Goal: Task Accomplishment & Management: Complete application form

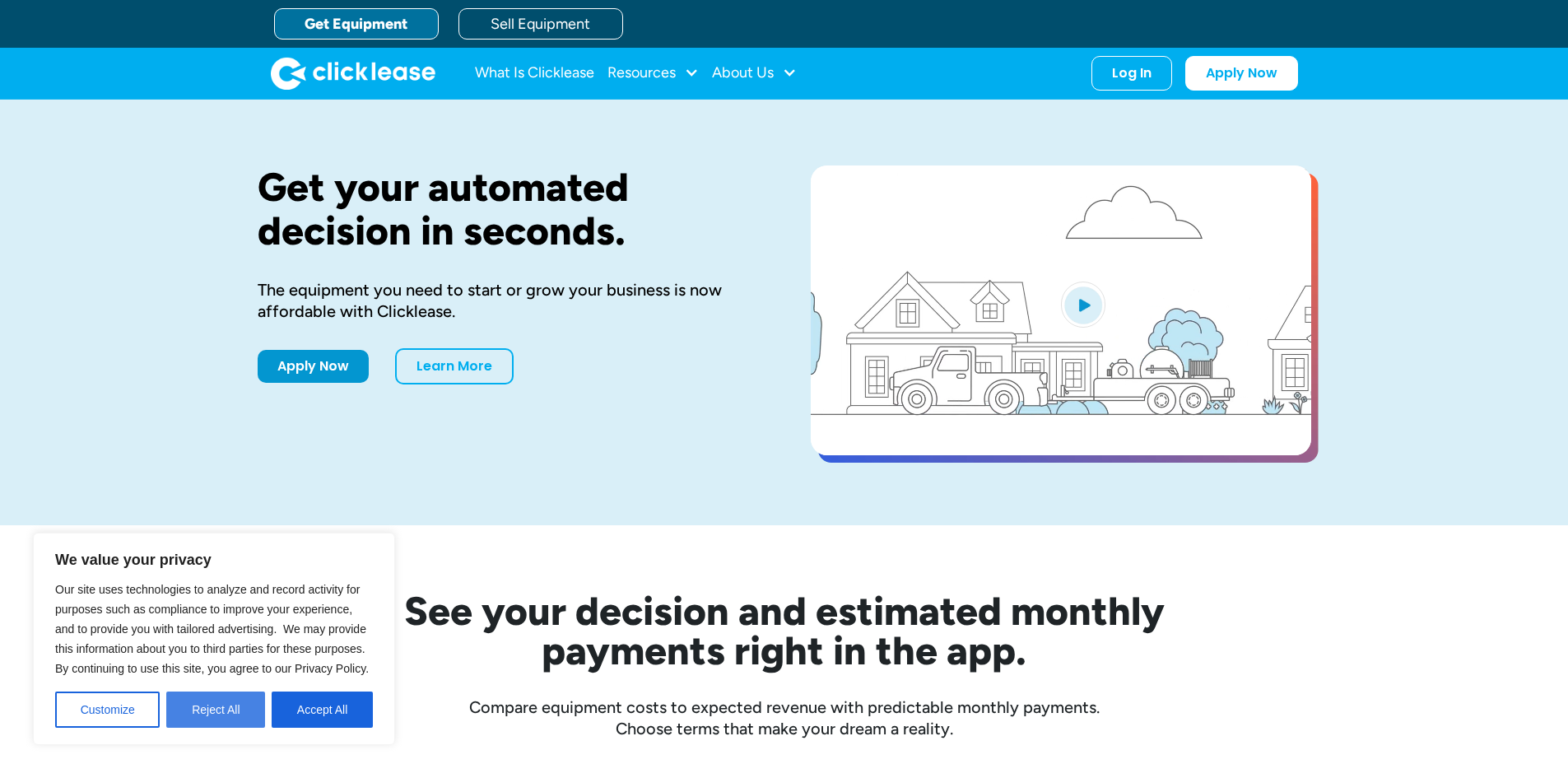
click at [203, 714] on button "Reject All" at bounding box center [216, 709] width 99 height 36
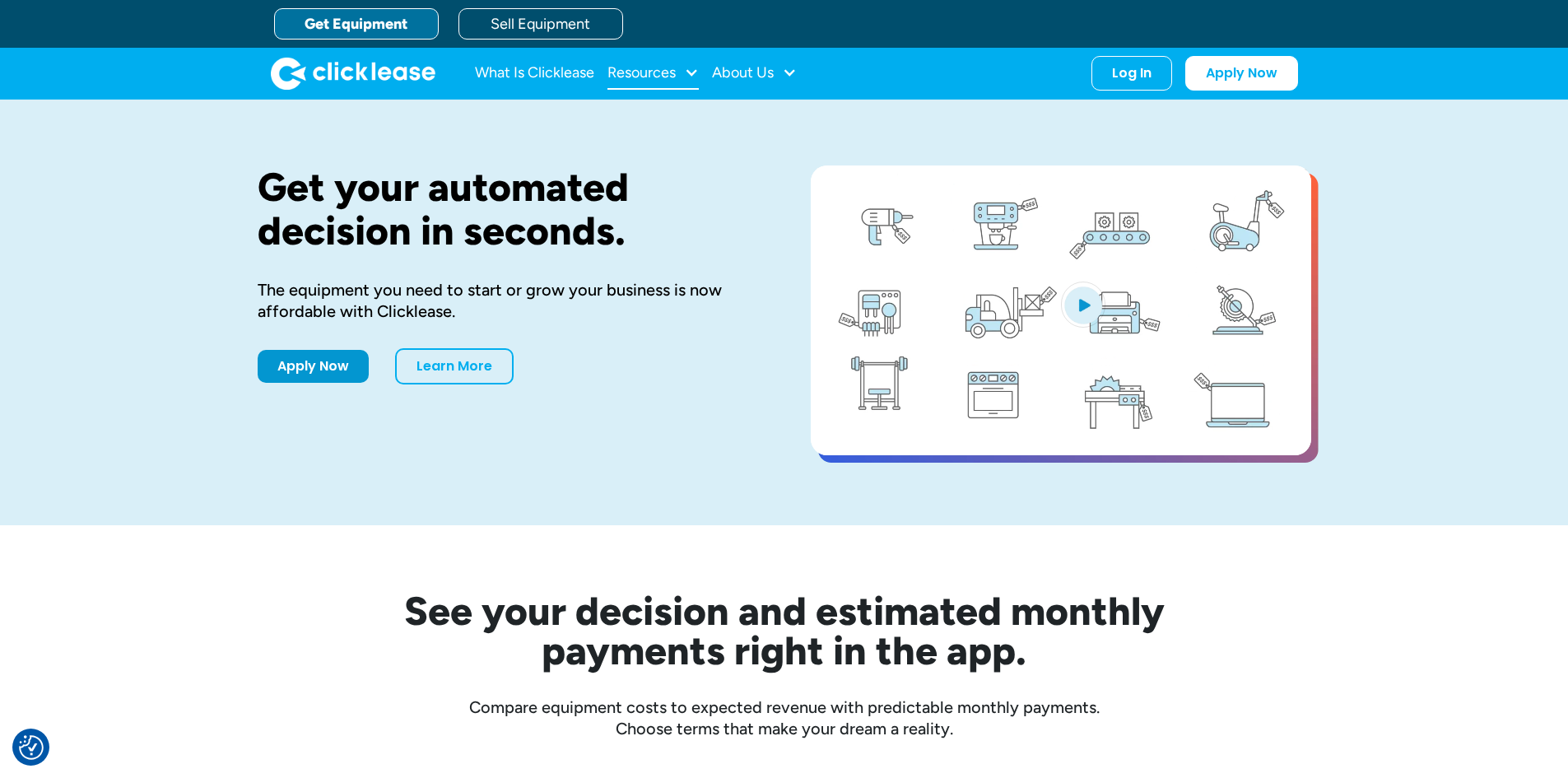
click at [655, 73] on div "Resources" at bounding box center [642, 73] width 69 height 0
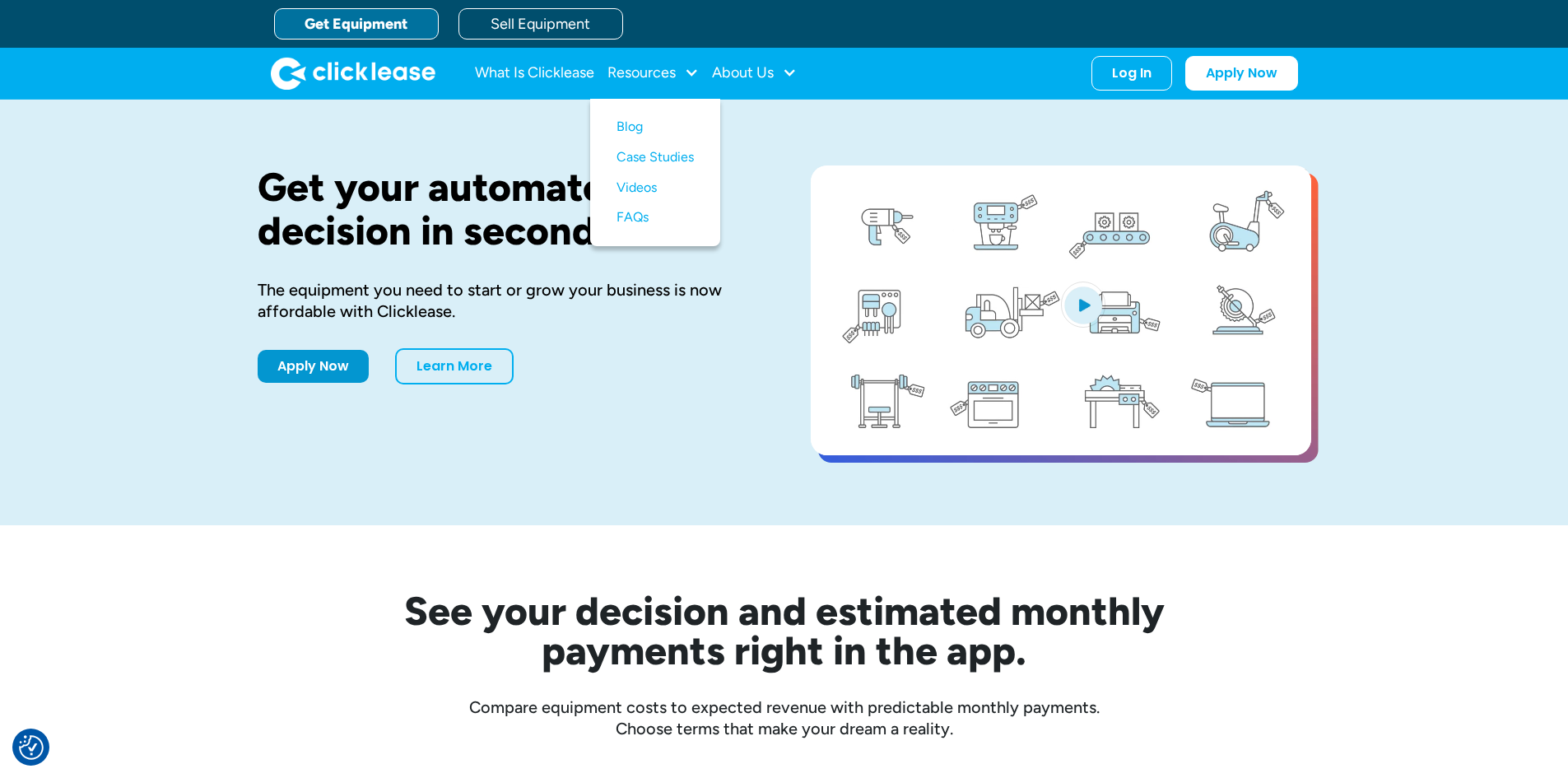
click at [269, 518] on div "Get your automated decision in seconds. The equipment you need to start or grow…" at bounding box center [784, 312] width 1054 height 425
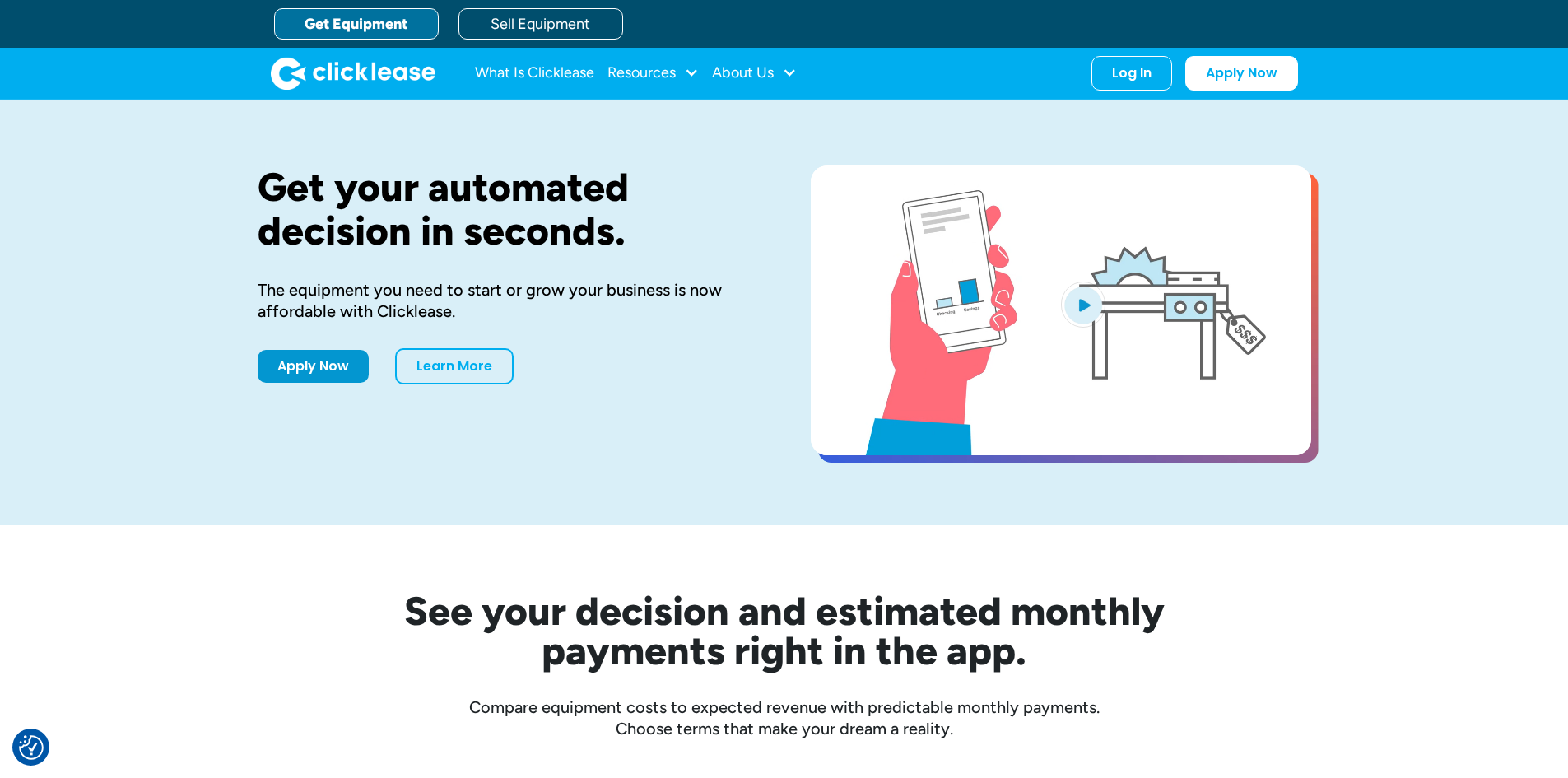
click at [327, 23] on link "Get Equipment" at bounding box center [356, 23] width 165 height 31
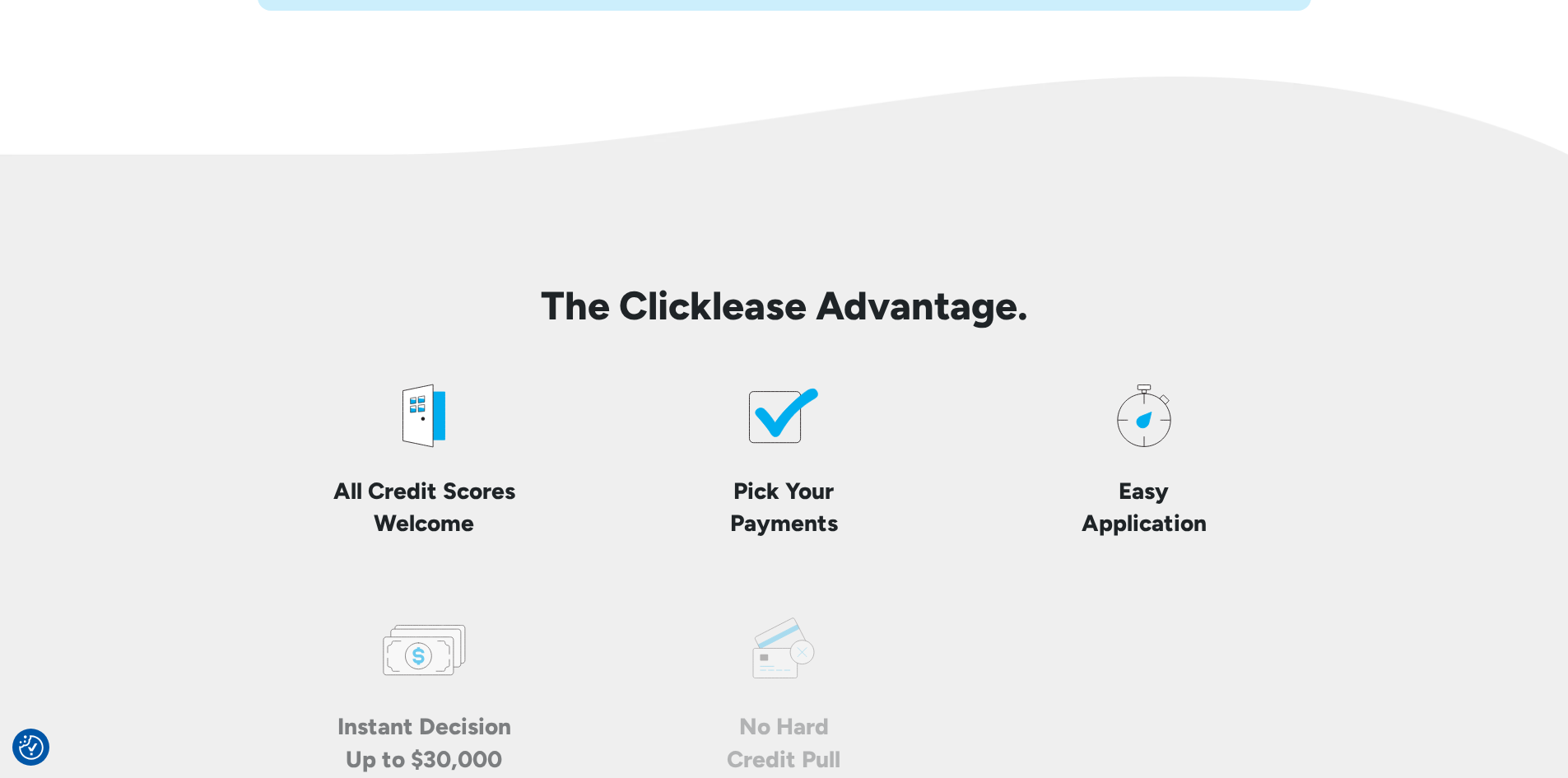
scroll to position [3706, 0]
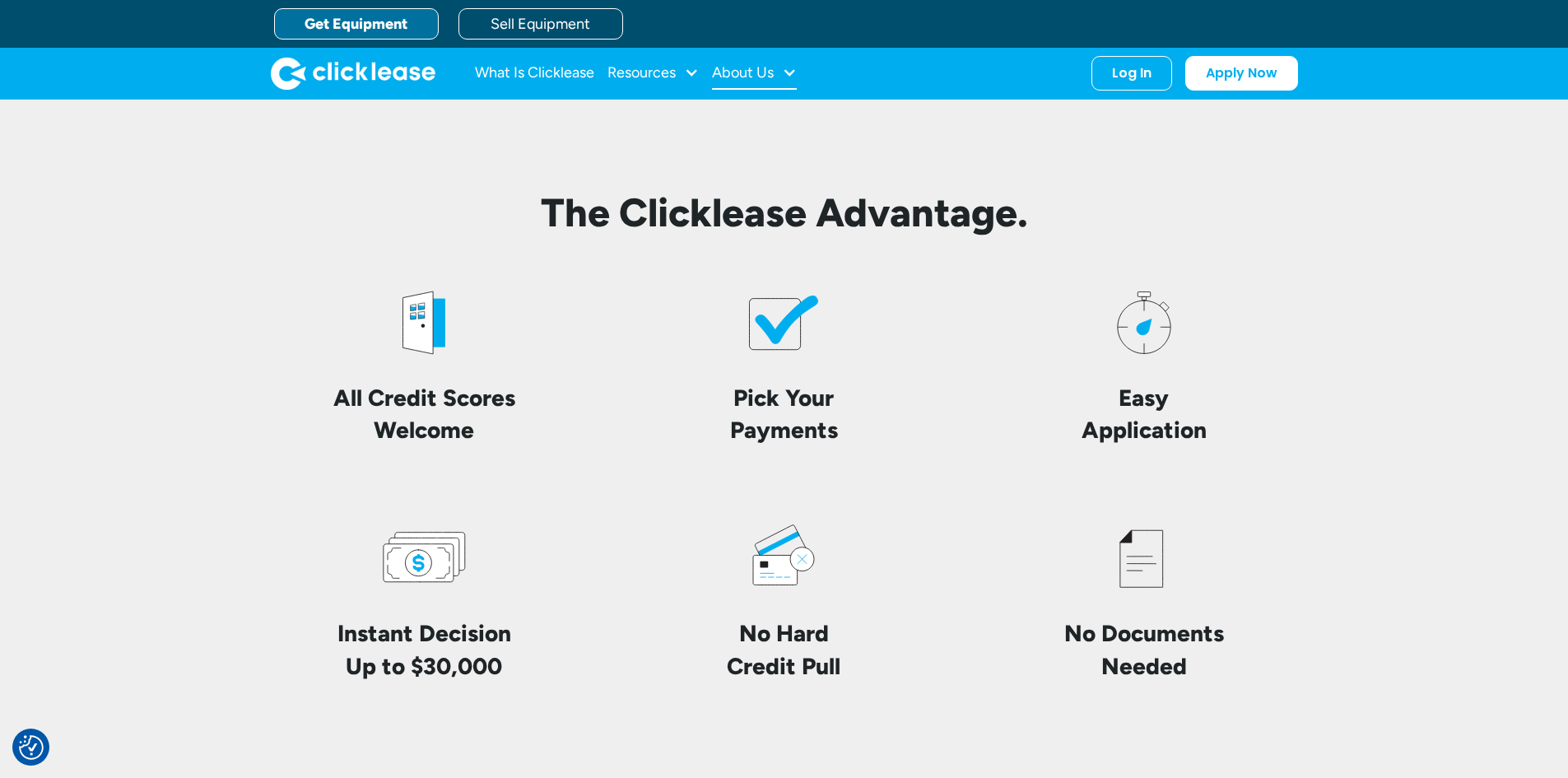
click at [771, 73] on div "About Us" at bounding box center [743, 73] width 62 height 0
click at [757, 131] on link "About Us" at bounding box center [756, 127] width 71 height 30
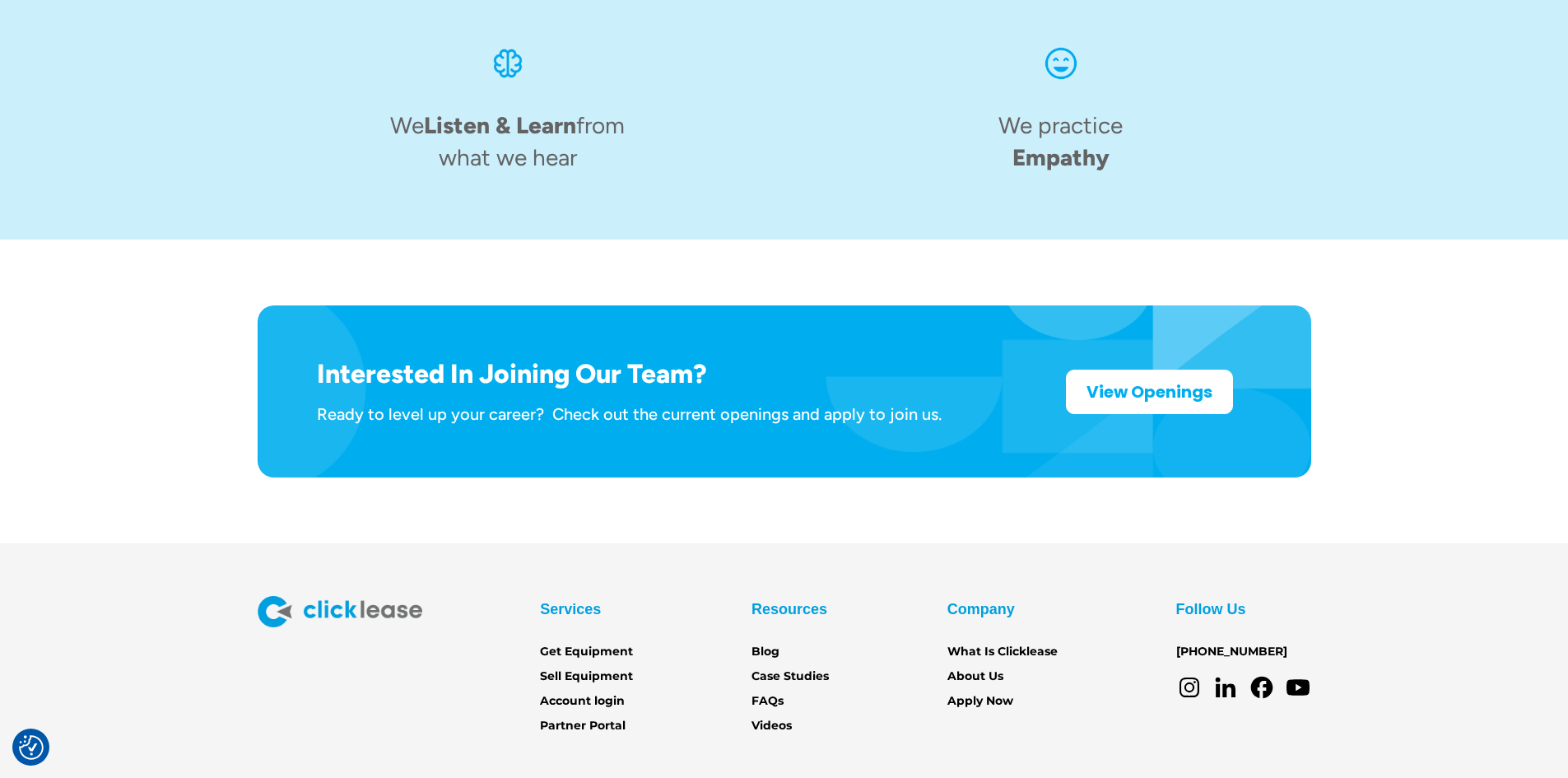
scroll to position [2535, 0]
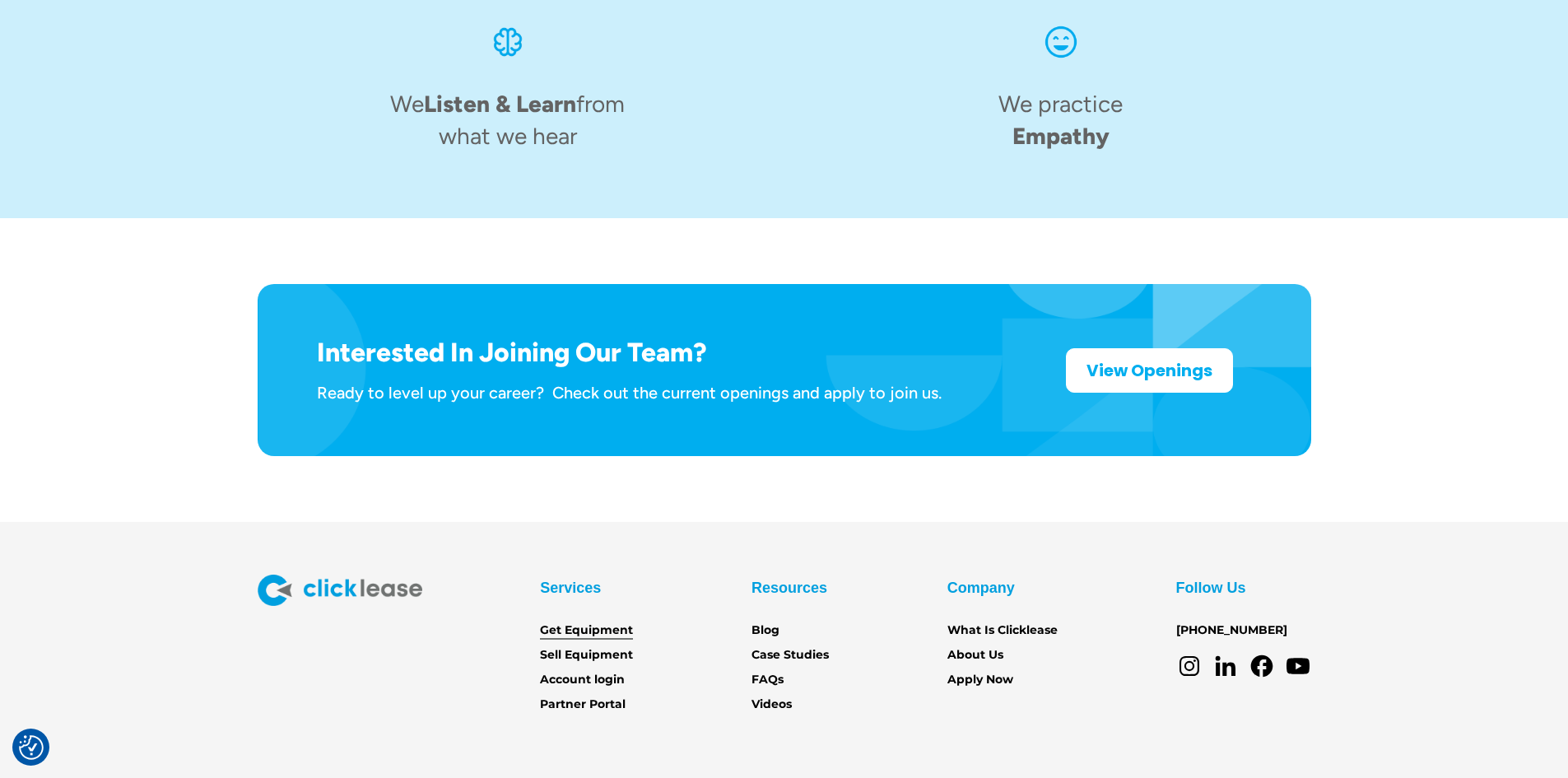
click at [597, 621] on link "Get Equipment" at bounding box center [586, 631] width 93 height 18
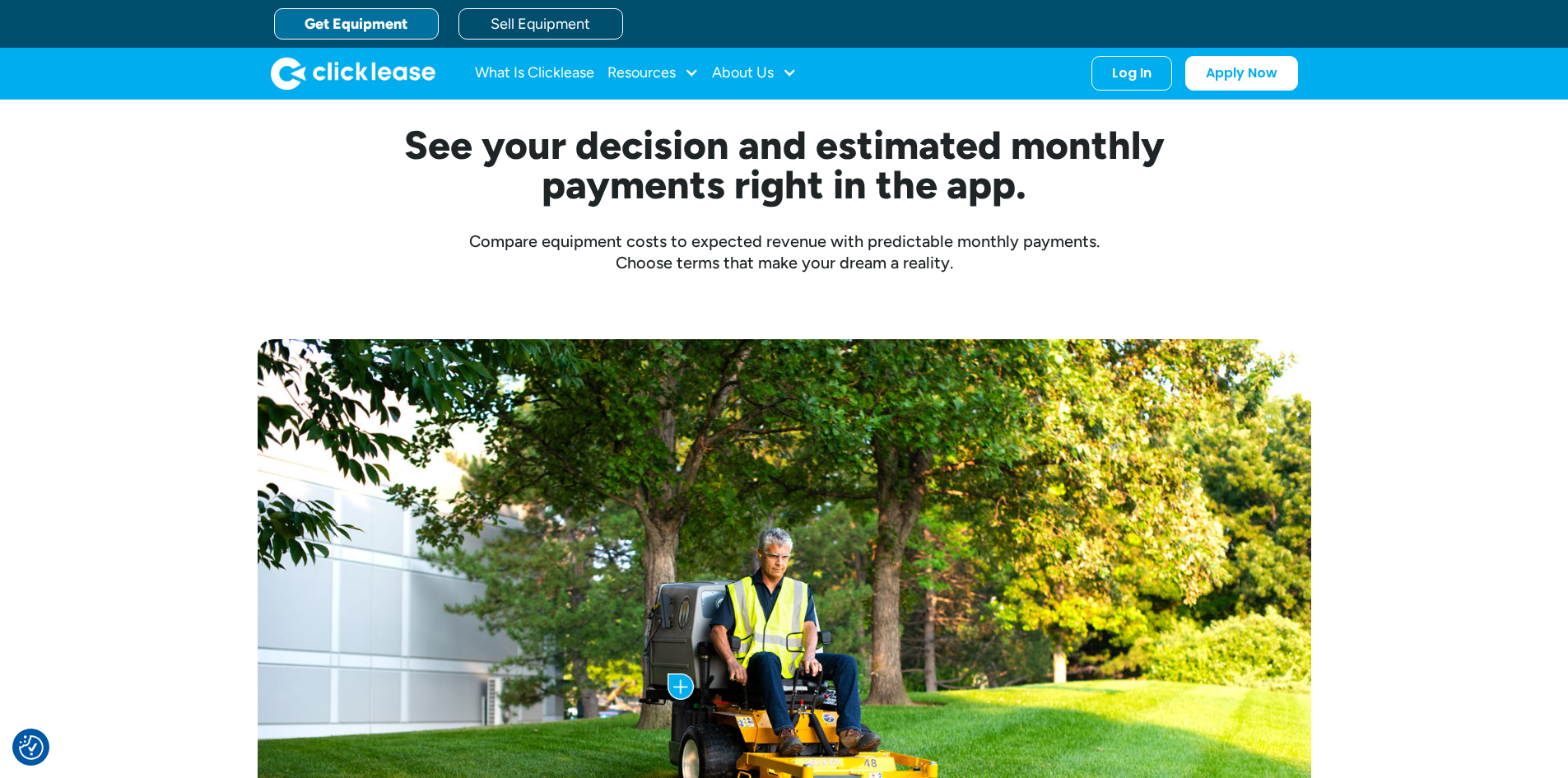
scroll to position [82, 0]
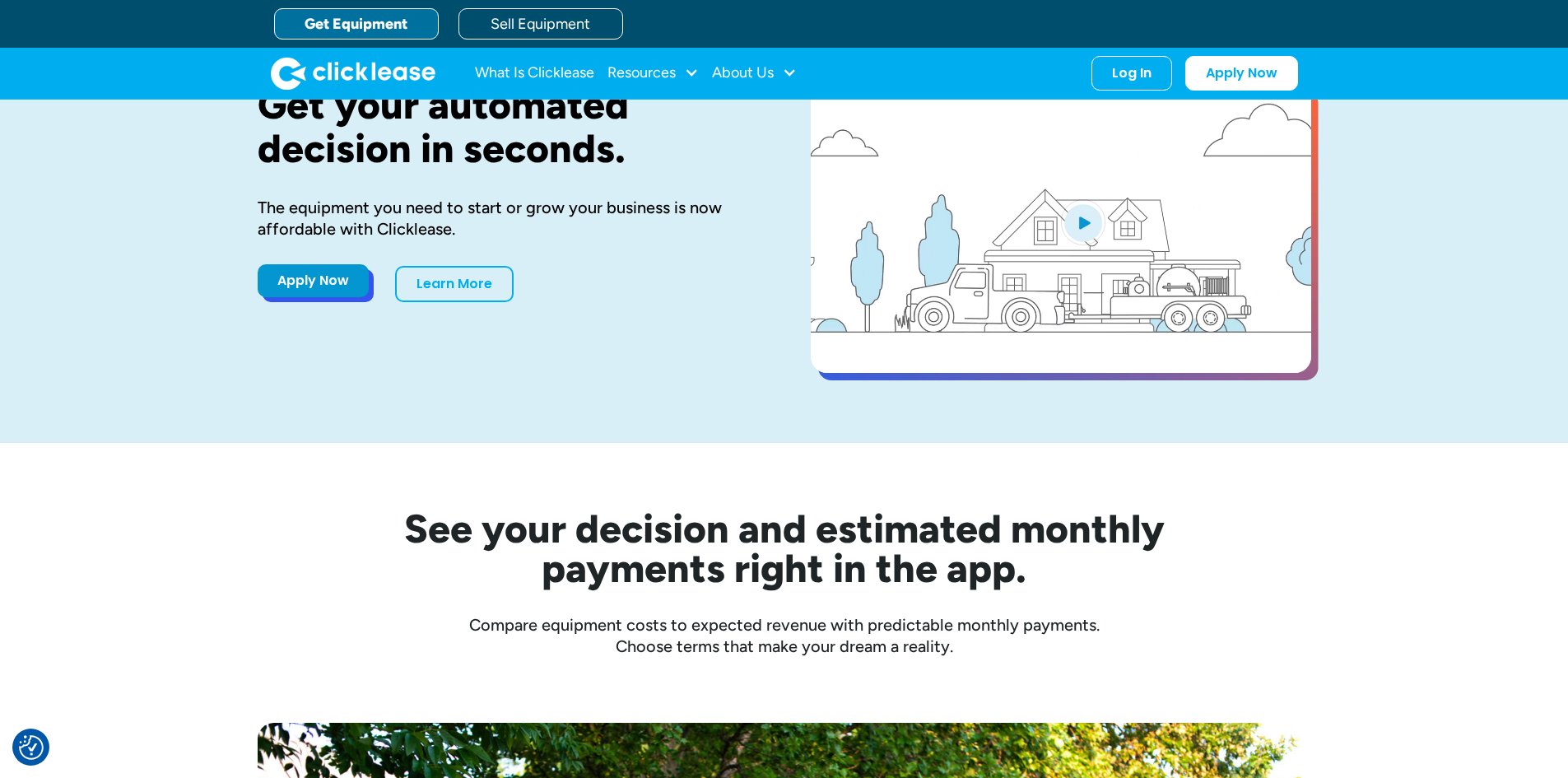
click at [316, 289] on link "Apply Now" at bounding box center [313, 281] width 111 height 33
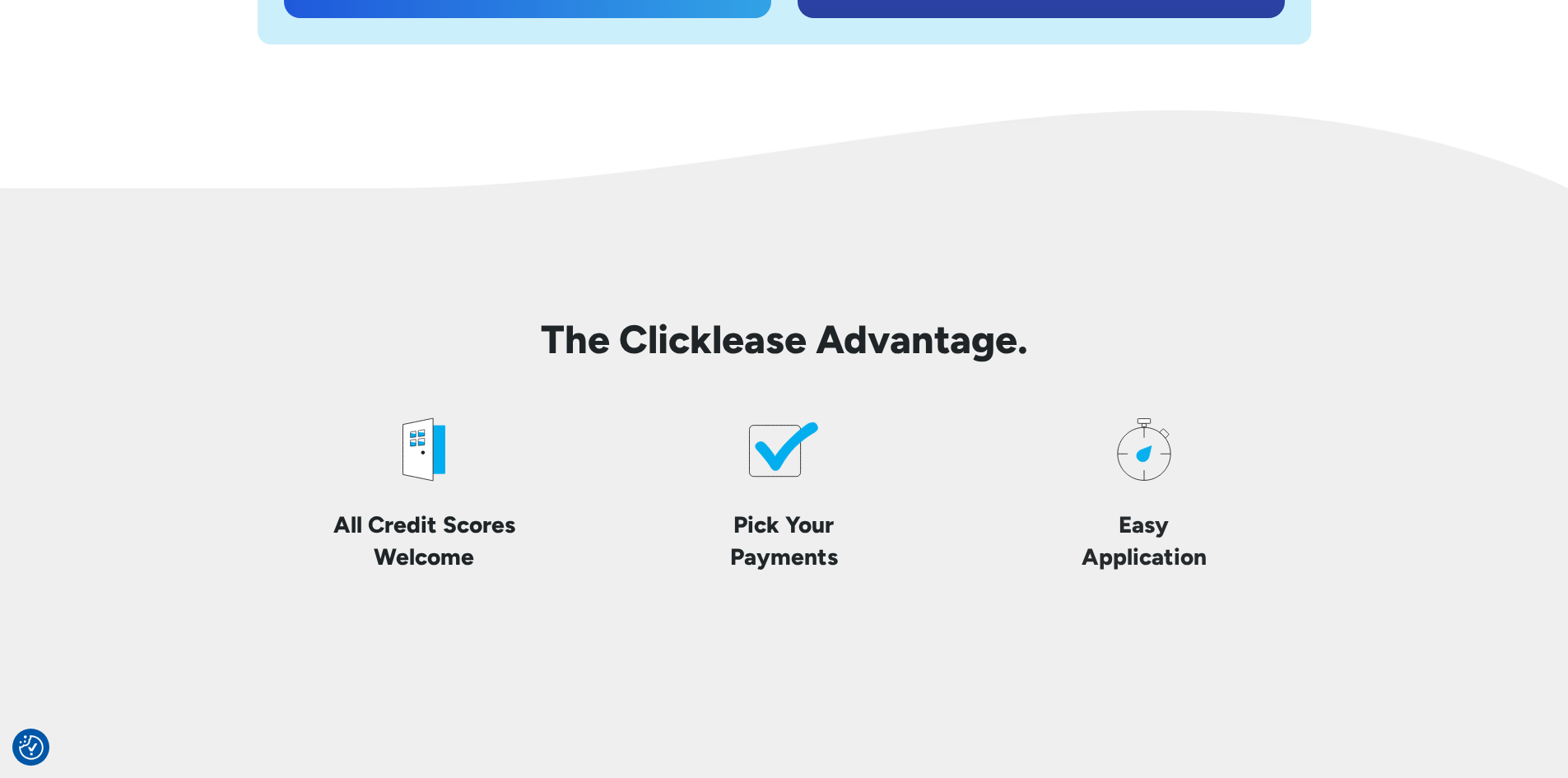
scroll to position [3788, 0]
